Goal: Task Accomplishment & Management: Complete application form

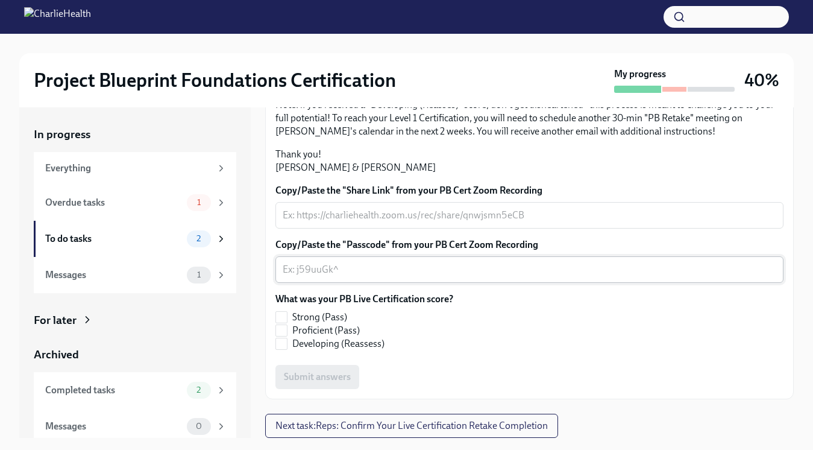
scroll to position [318, 0]
click at [283, 319] on input "Strong (Pass)" at bounding box center [281, 317] width 11 height 11
checkbox input "true"
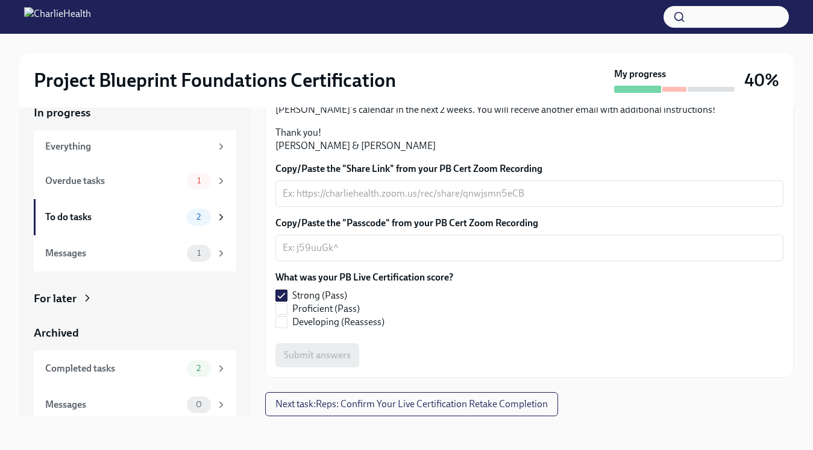
scroll to position [319, 0]
click at [332, 403] on span "Next task : Reps: Confirm Your Live Certification Retake Completion" at bounding box center [411, 404] width 272 height 12
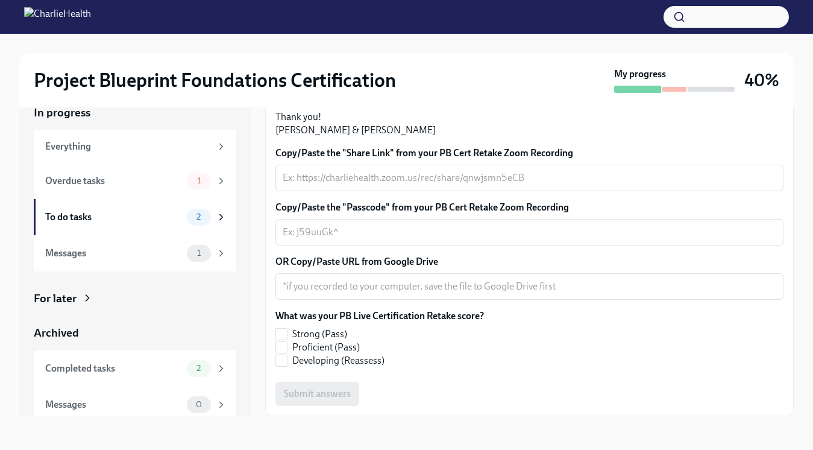
scroll to position [335, 0]
click at [348, 286] on textarea "OR Copy/Paste URL from Google Drive" at bounding box center [530, 286] width 494 height 14
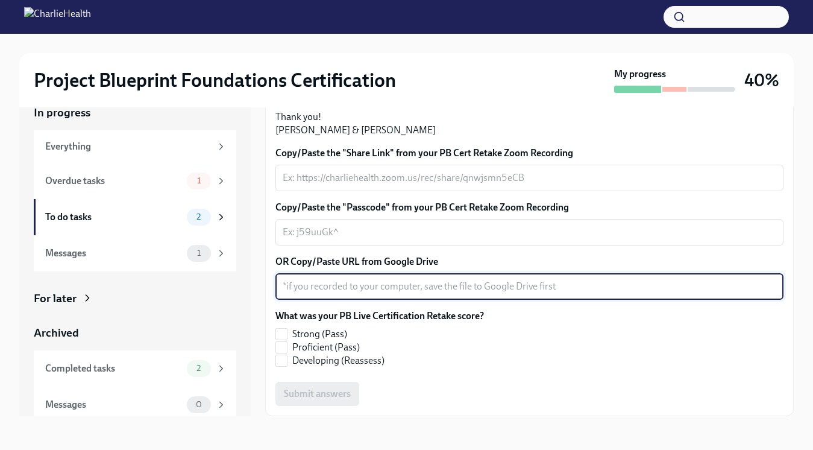
paste textarea "[URL][DOMAIN_NAME]"
type textarea "[URL][DOMAIN_NAME]"
click at [282, 329] on input "Strong (Pass)" at bounding box center [281, 333] width 11 height 11
checkbox input "true"
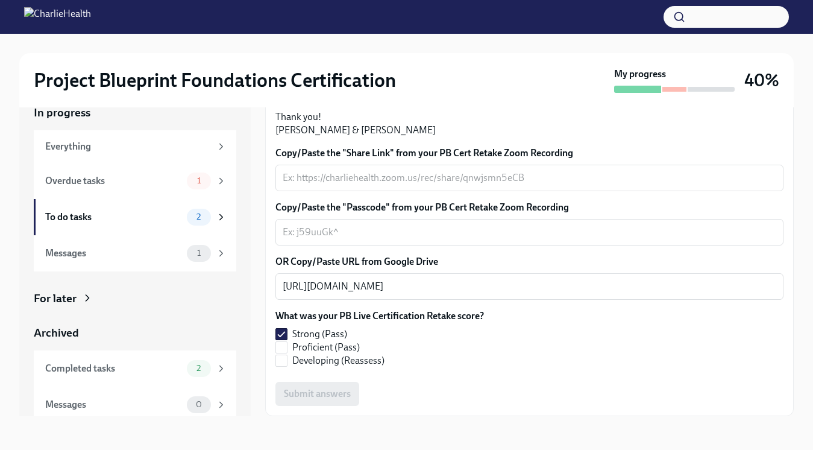
click at [347, 245] on div "Copy/Paste the "Share Link" from your PB Cert Retake Zoom Recording x ​ Copy/Pa…" at bounding box center [529, 275] width 508 height 259
click at [336, 231] on textarea "Copy/Paste the "Passcode" from your PB Cert Retake Zoom Recording" at bounding box center [530, 232] width 494 height 14
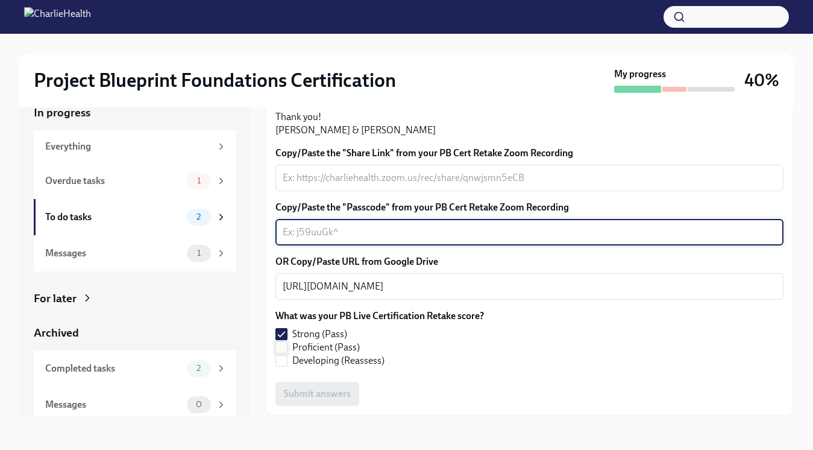
click at [283, 352] on input "Proficient (Pass)" at bounding box center [281, 347] width 11 height 11
checkbox input "true"
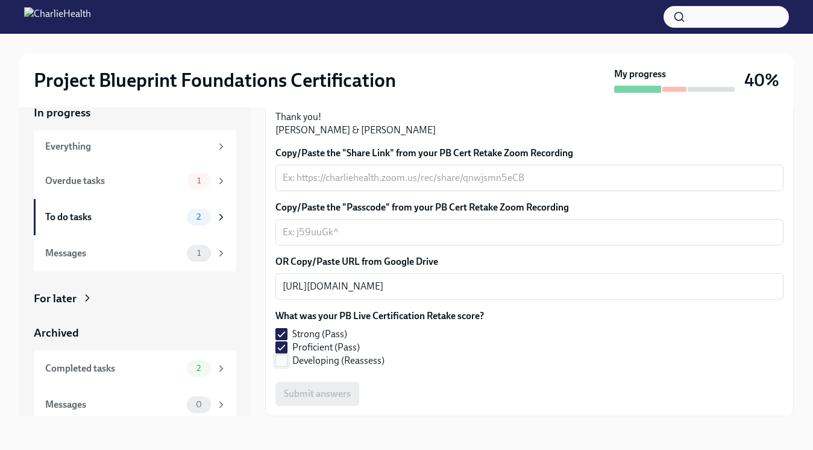
click at [283, 357] on input "Developing (Reassess)" at bounding box center [281, 360] width 11 height 11
click at [283, 360] on input "Developing (Reassess)" at bounding box center [281, 360] width 11 height 11
checkbox input "false"
click at [283, 351] on input "Proficient (Pass)" at bounding box center [281, 347] width 11 height 11
checkbox input "false"
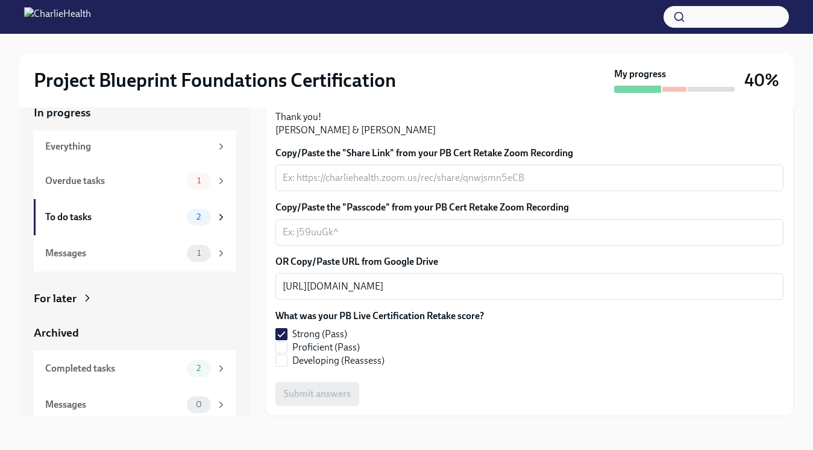
scroll to position [286, 0]
click at [333, 191] on div "x ​" at bounding box center [529, 178] width 508 height 27
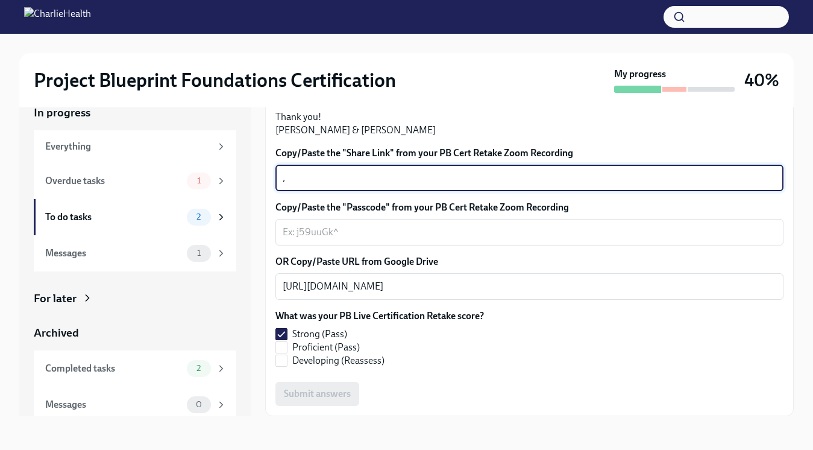
type textarea ","
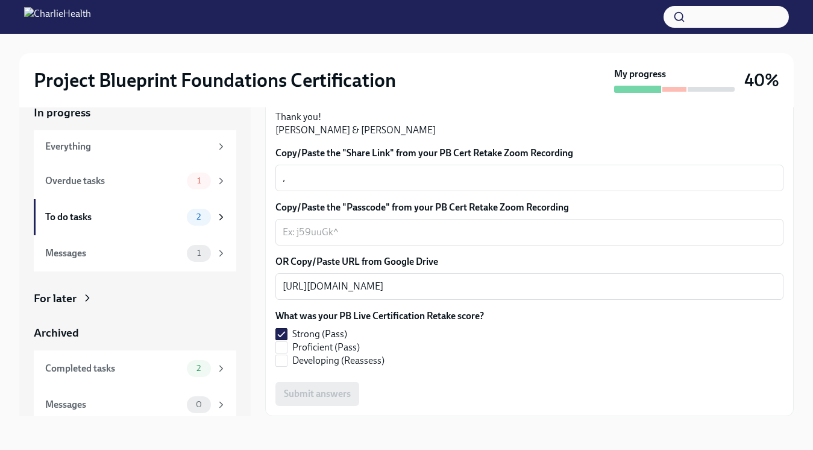
click at [332, 245] on div "Copy/Paste the "Passcode" from your PB Cert Retake Zoom Recording x ​" at bounding box center [529, 223] width 508 height 45
click at [326, 245] on div "x ​" at bounding box center [529, 232] width 508 height 27
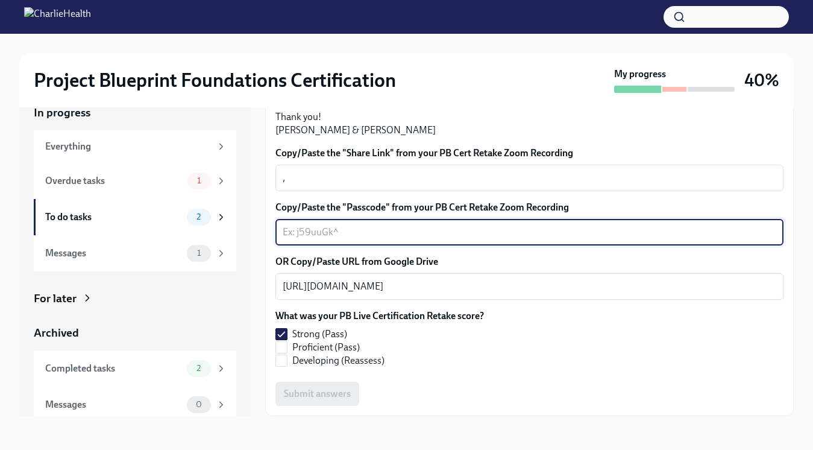
type textarea "k"
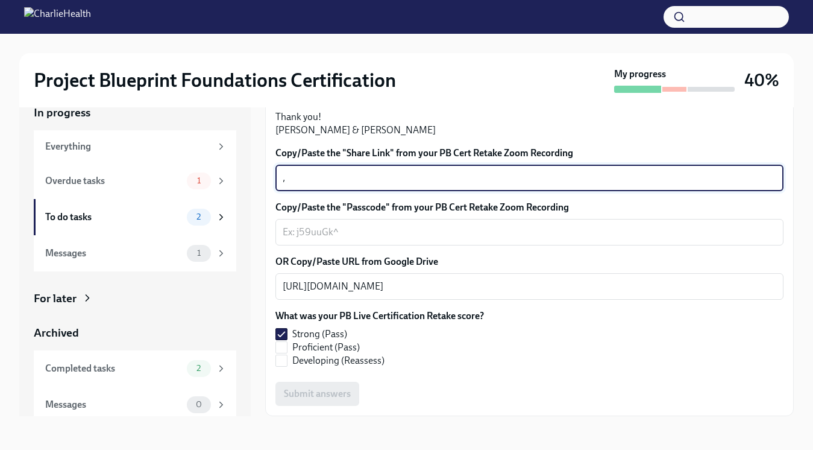
click at [328, 180] on textarea "," at bounding box center [530, 178] width 494 height 14
click at [353, 228] on textarea "Copy/Paste the "Passcode" from your PB Cert Retake Zoom Recording" at bounding box center [530, 232] width 494 height 14
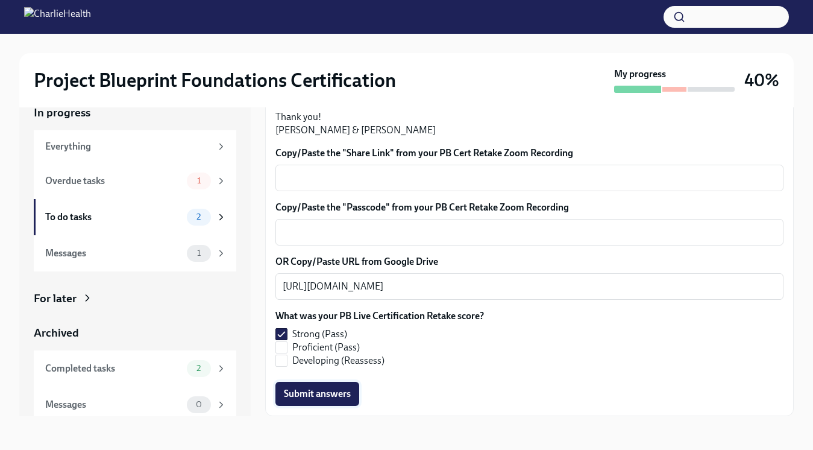
click at [321, 394] on span "Submit answers" at bounding box center [317, 394] width 67 height 12
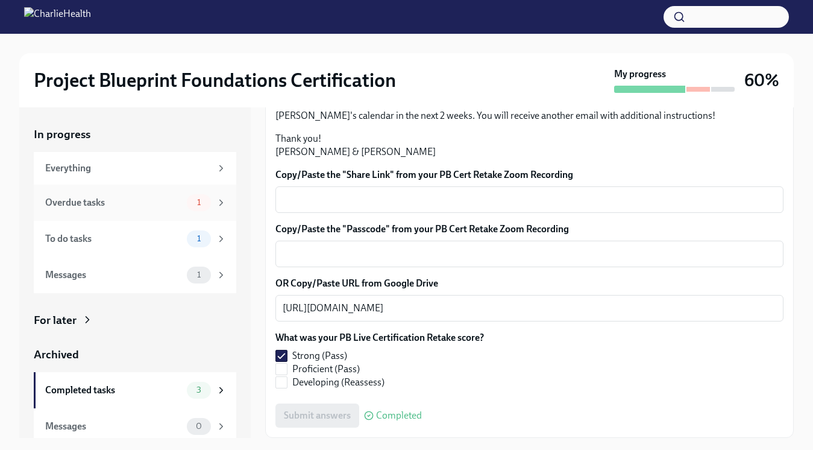
click at [155, 211] on div "Overdue tasks 1" at bounding box center [135, 202] width 203 height 36
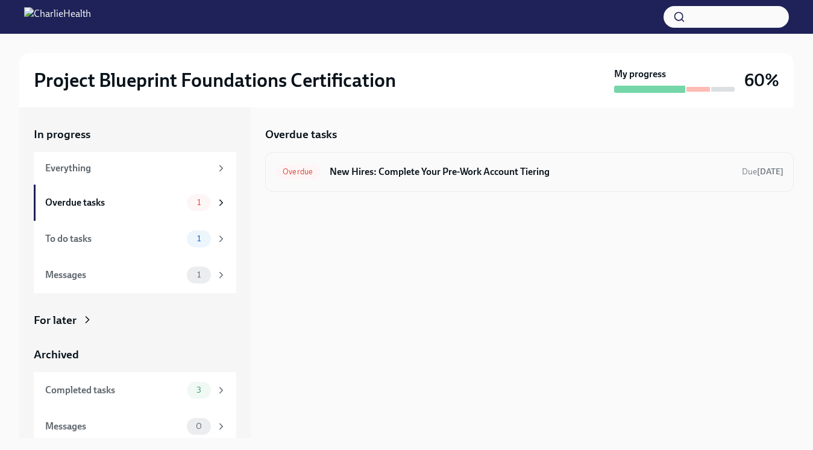
click at [414, 170] on h6 "New Hires: Complete Your Pre-Work Account Tiering" at bounding box center [531, 171] width 403 height 13
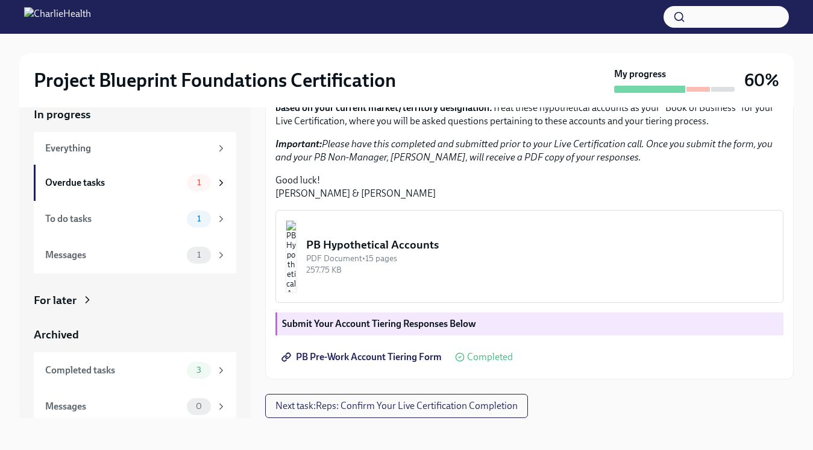
scroll to position [22, 0]
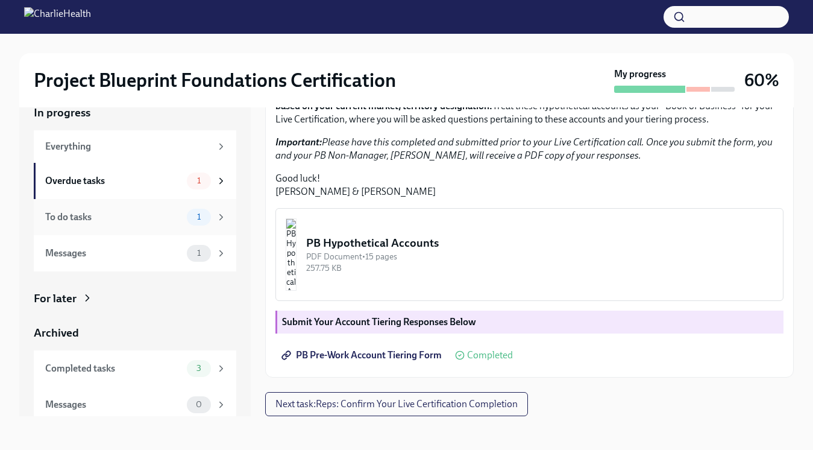
click at [143, 202] on div "To do tasks 1" at bounding box center [135, 217] width 203 height 36
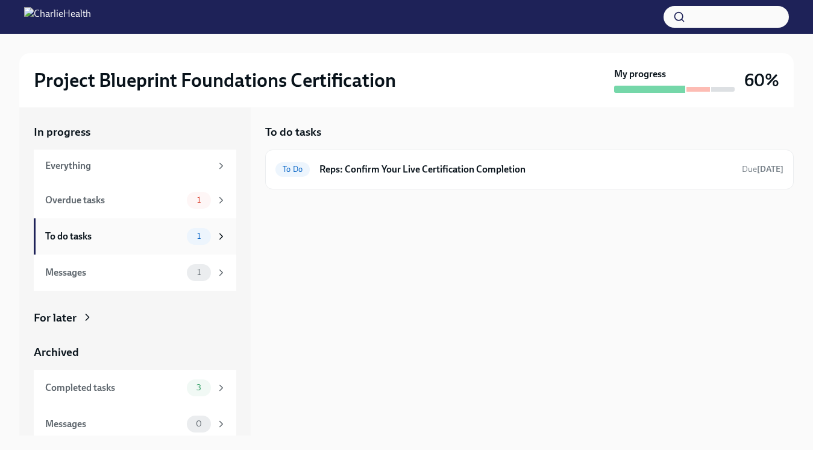
click at [175, 235] on div "To do tasks" at bounding box center [113, 236] width 137 height 13
click at [365, 169] on h6 "Reps: Confirm Your Live Certification Completion" at bounding box center [525, 169] width 413 height 13
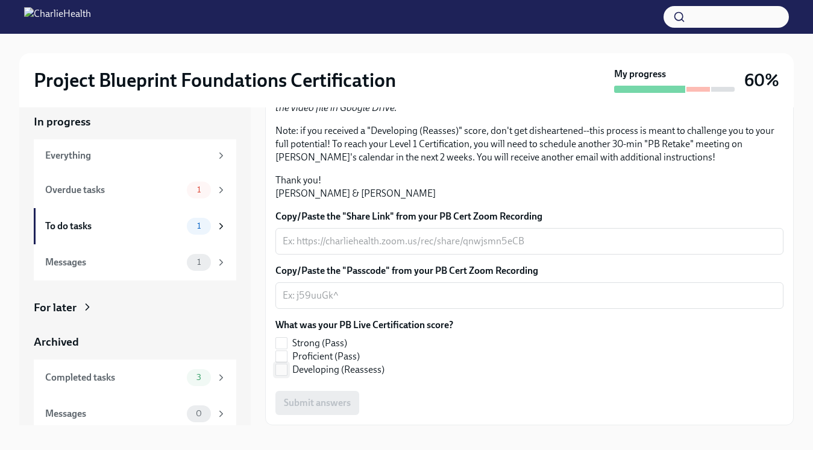
scroll to position [14, 0]
click at [284, 372] on input "Developing (Reassess)" at bounding box center [281, 368] width 11 height 11
checkbox input "true"
click at [332, 253] on div "x ​" at bounding box center [529, 240] width 508 height 27
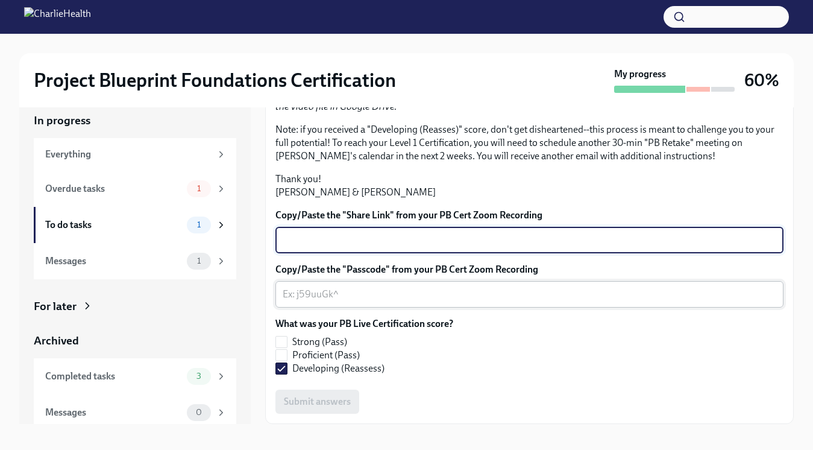
click at [322, 307] on div "x ​" at bounding box center [529, 294] width 508 height 27
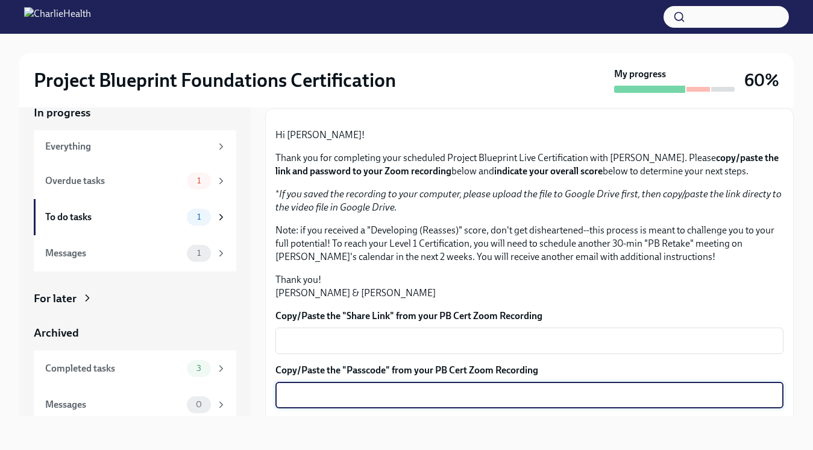
scroll to position [280, 0]
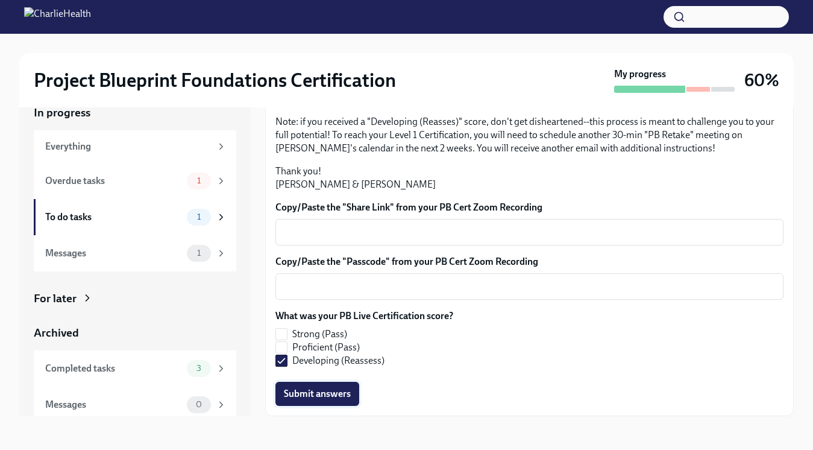
click at [318, 392] on span "Submit answers" at bounding box center [317, 394] width 67 height 12
